Goal: Use online tool/utility

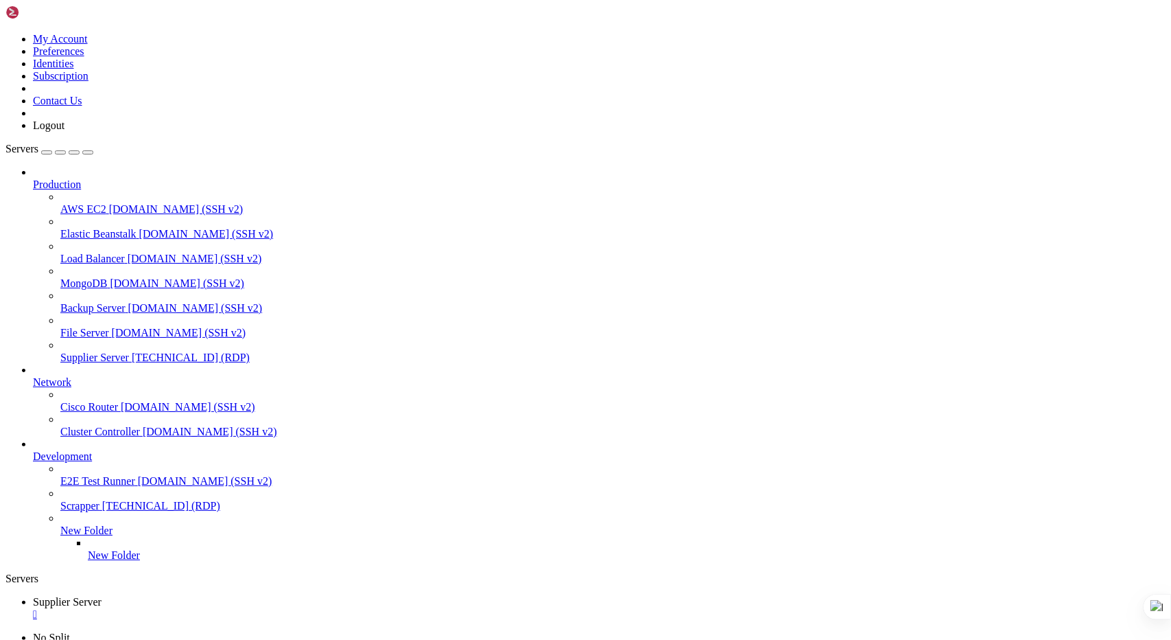
drag, startPoint x: 495, startPoint y: 773, endPoint x: 421, endPoint y: 773, distance: 73.4
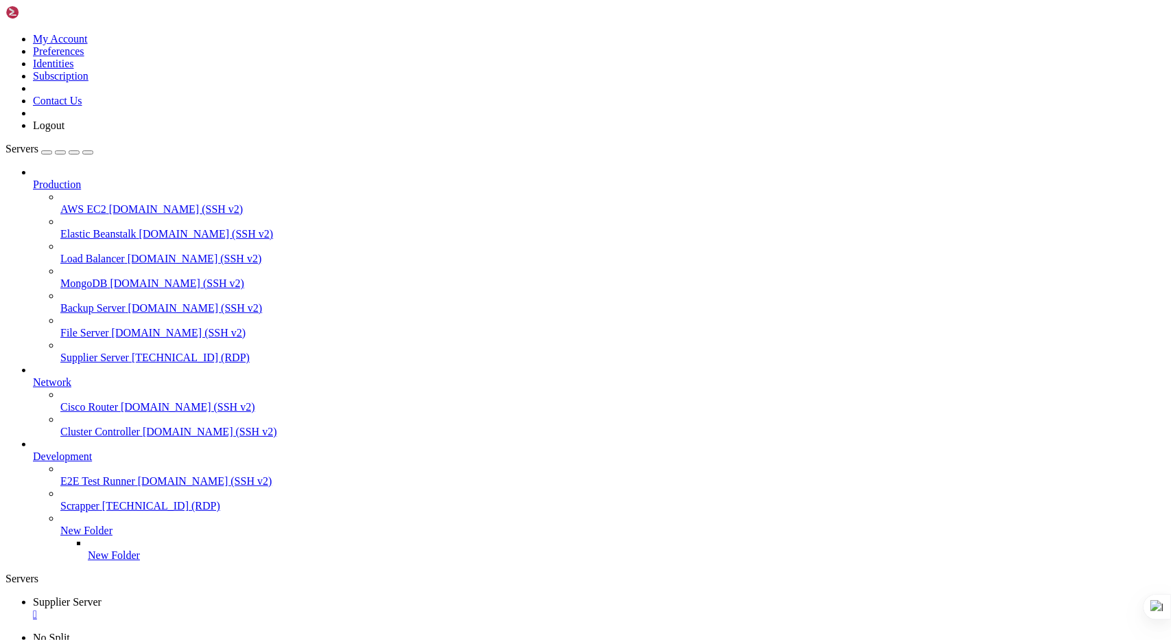
drag, startPoint x: 368, startPoint y: 772, endPoint x: 294, endPoint y: 773, distance: 73.4
drag, startPoint x: 423, startPoint y: 772, endPoint x: 495, endPoint y: 773, distance: 72.1
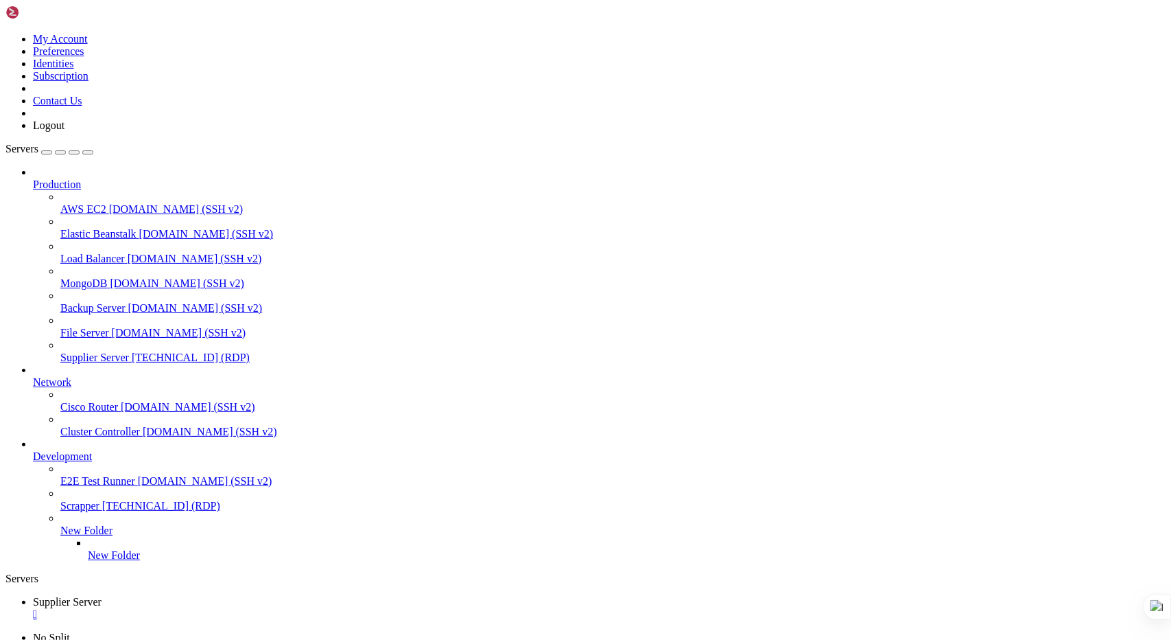
drag, startPoint x: 998, startPoint y: 918, endPoint x: 982, endPoint y: 1122, distance: 204.5
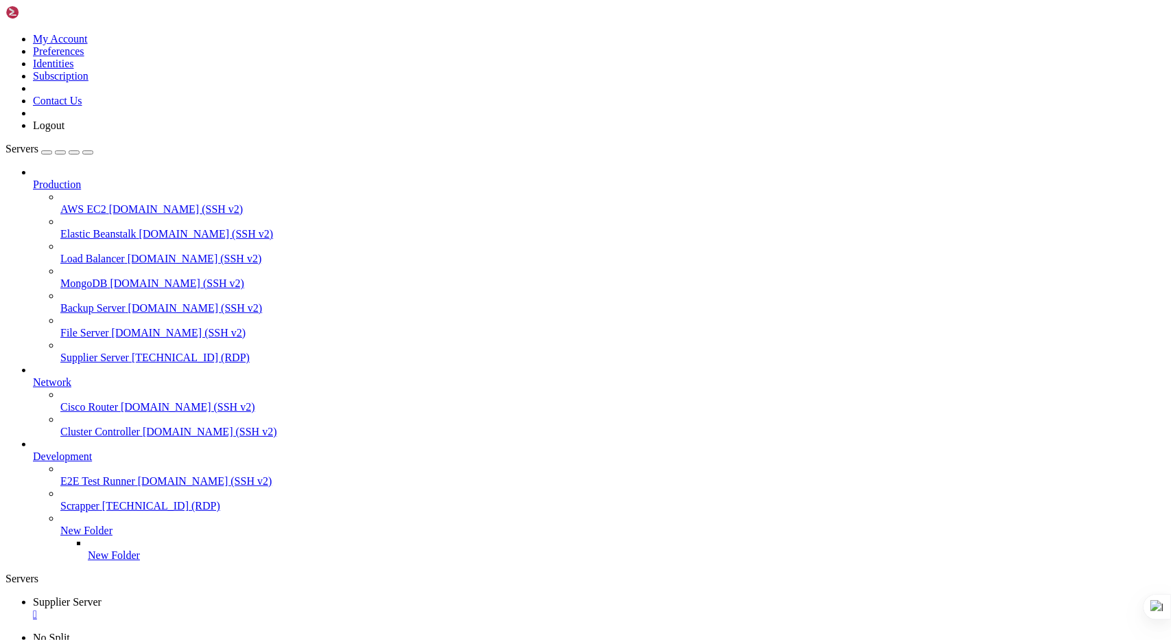
drag, startPoint x: 458, startPoint y: 911, endPoint x: 271, endPoint y: 883, distance: 189.4
